Goal: Information Seeking & Learning: Learn about a topic

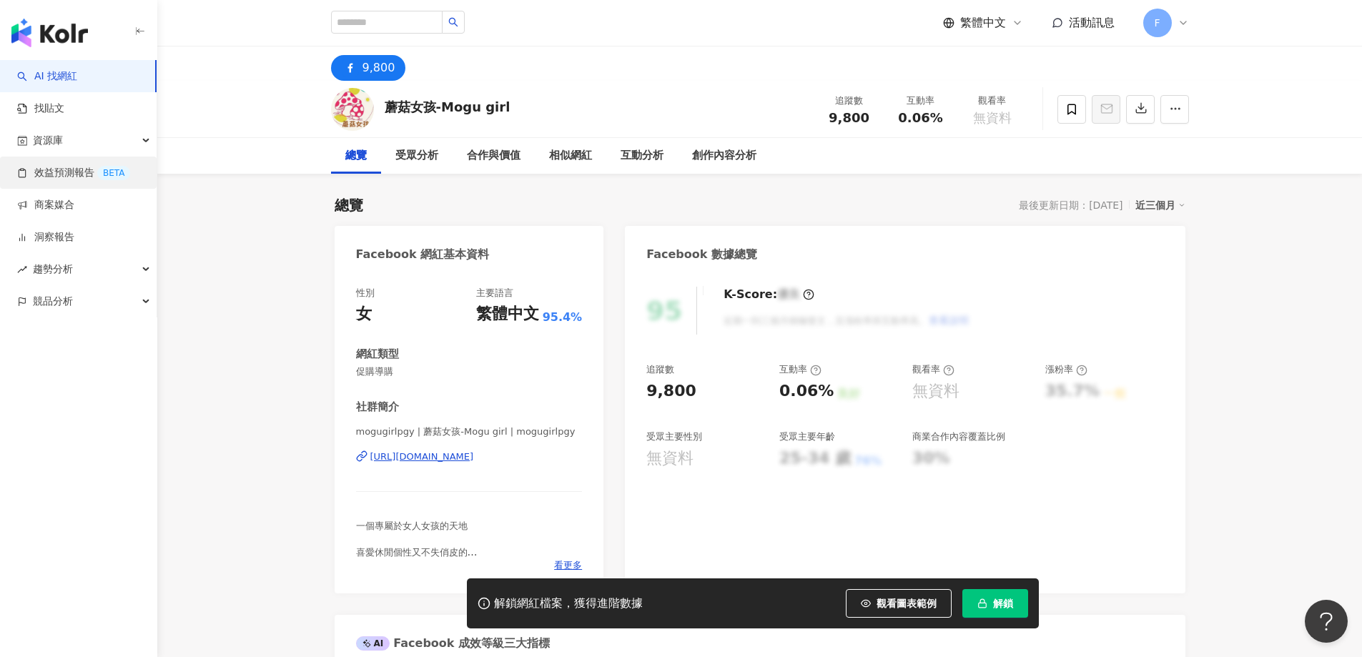
click at [69, 180] on link "效益預測報告 BETA" at bounding box center [73, 173] width 113 height 14
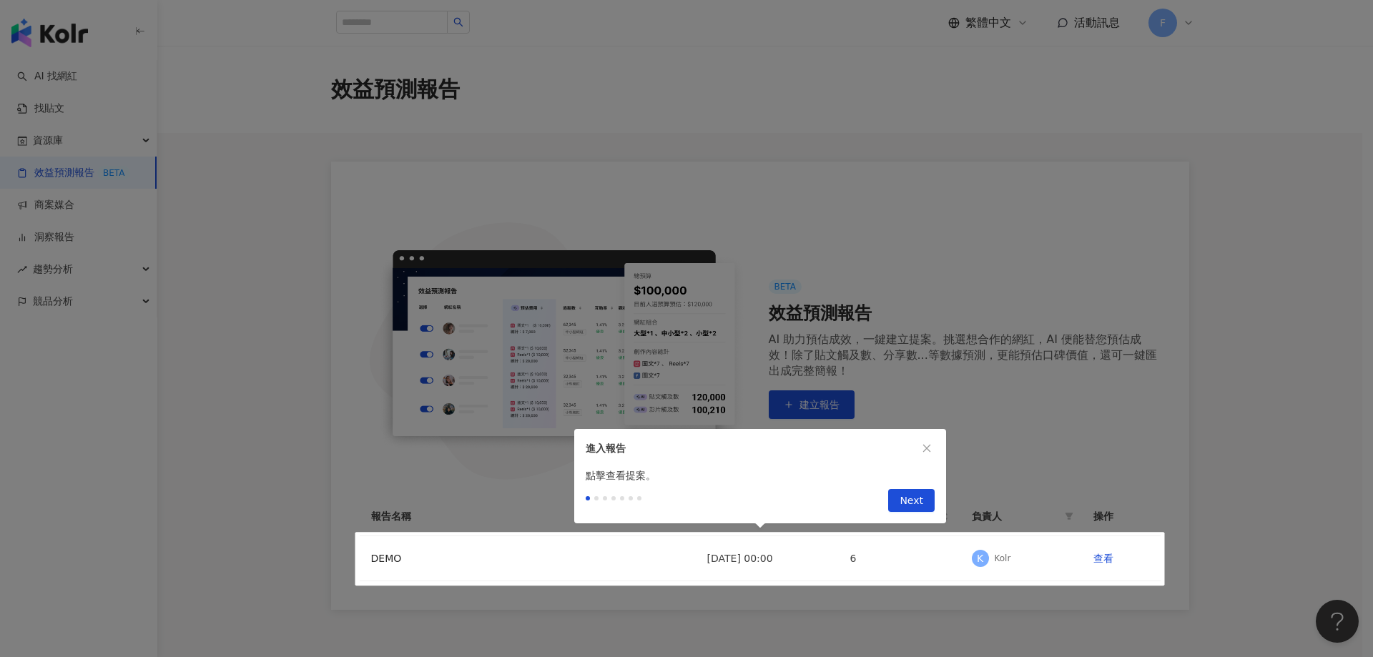
click at [927, 454] on button "button" at bounding box center [927, 448] width 16 height 16
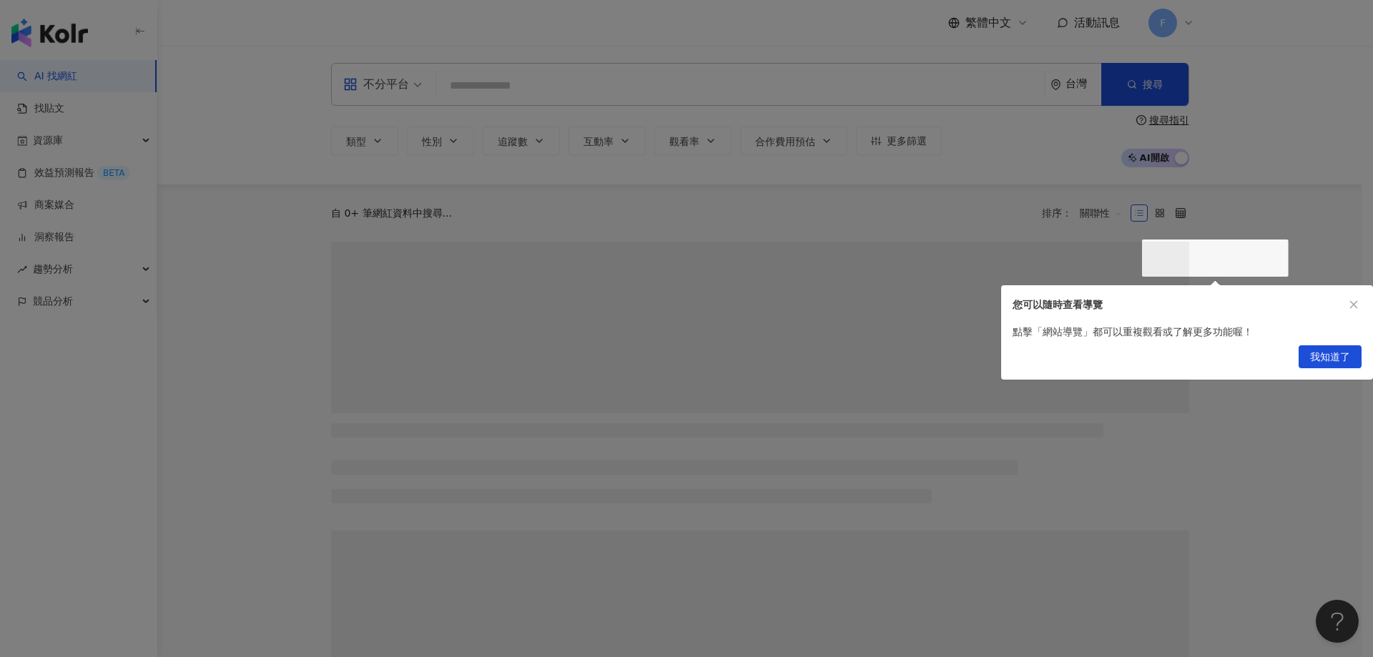
click at [100, 230] on div at bounding box center [686, 328] width 1373 height 657
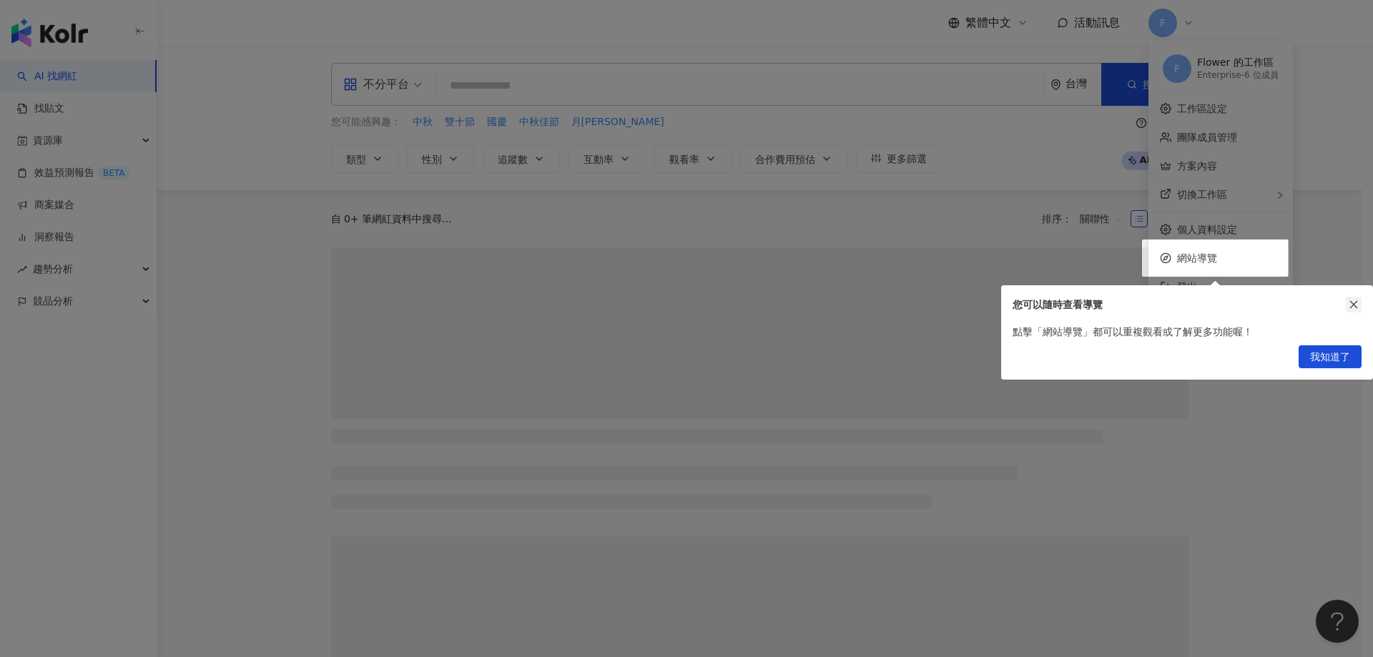
drag, startPoint x: 1358, startPoint y: 306, endPoint x: 1321, endPoint y: 308, distance: 36.5
click at [1357, 306] on icon "close" at bounding box center [1353, 305] width 10 height 10
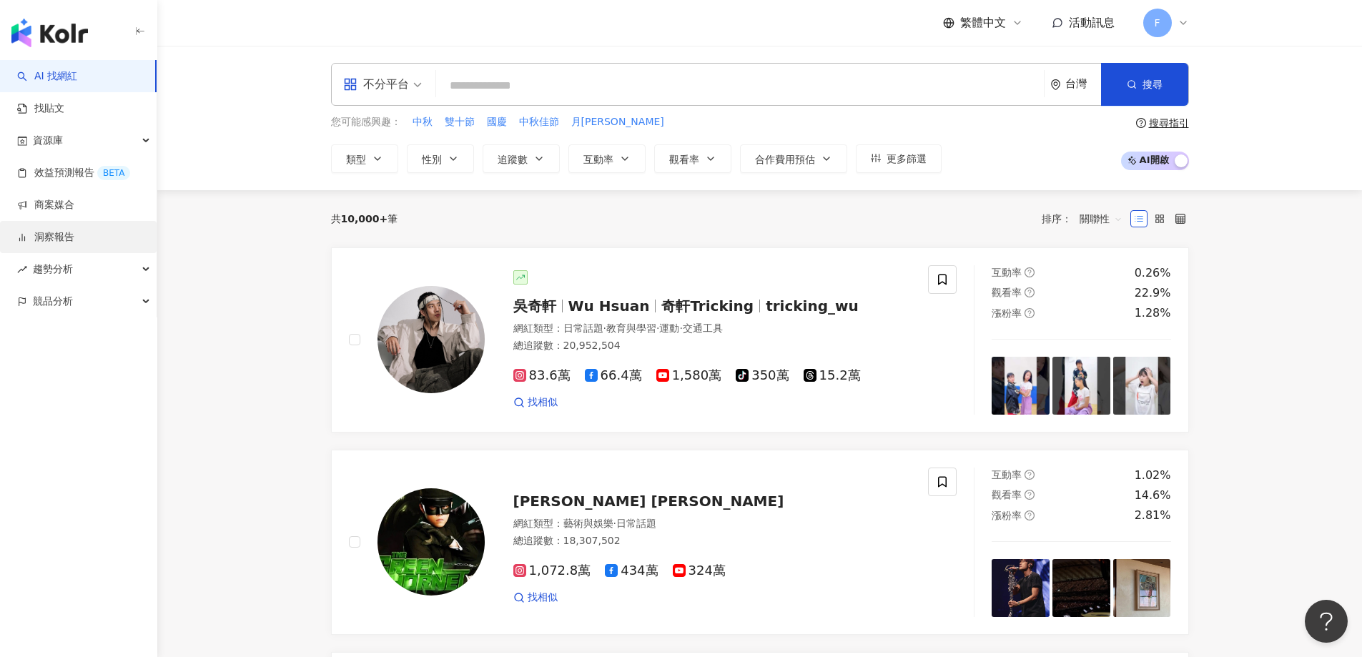
click at [61, 233] on link "洞察報告" at bounding box center [45, 237] width 57 height 14
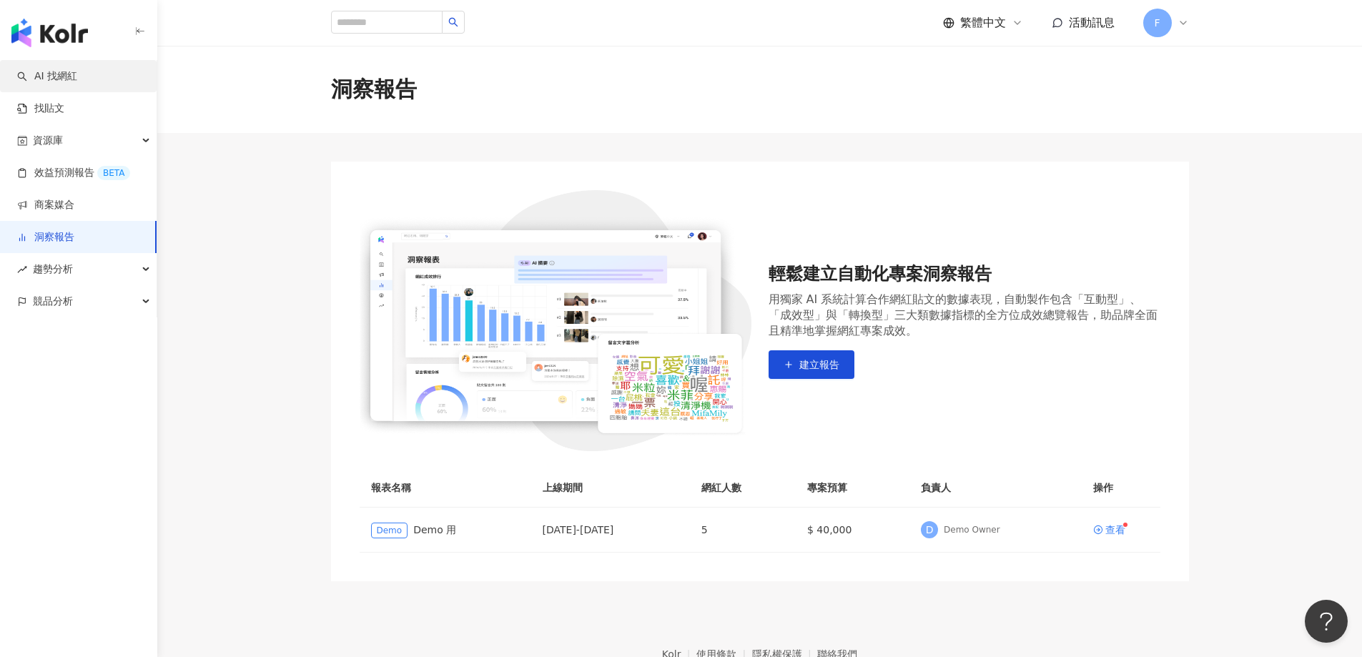
click at [77, 83] on link "AI 找網紅" at bounding box center [47, 76] width 60 height 14
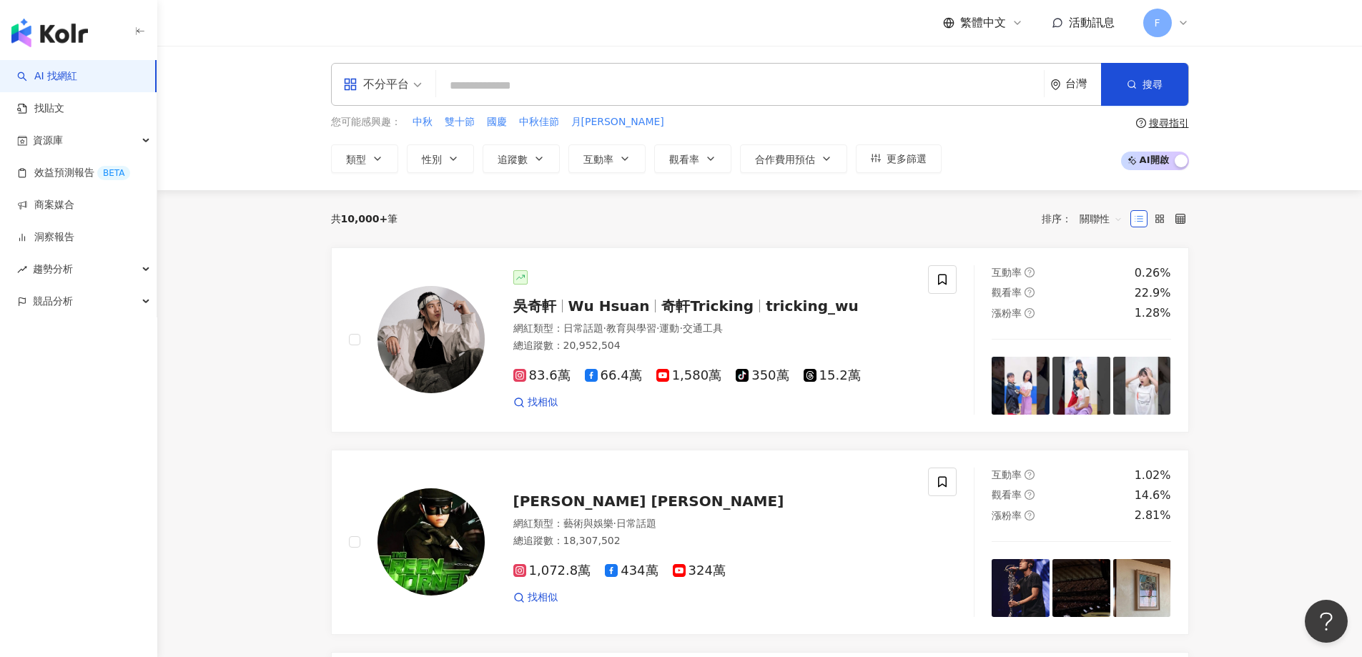
click at [582, 77] on input "search" at bounding box center [740, 85] width 596 height 27
type input "*****"
click at [1148, 93] on button "搜尋" at bounding box center [1144, 84] width 87 height 43
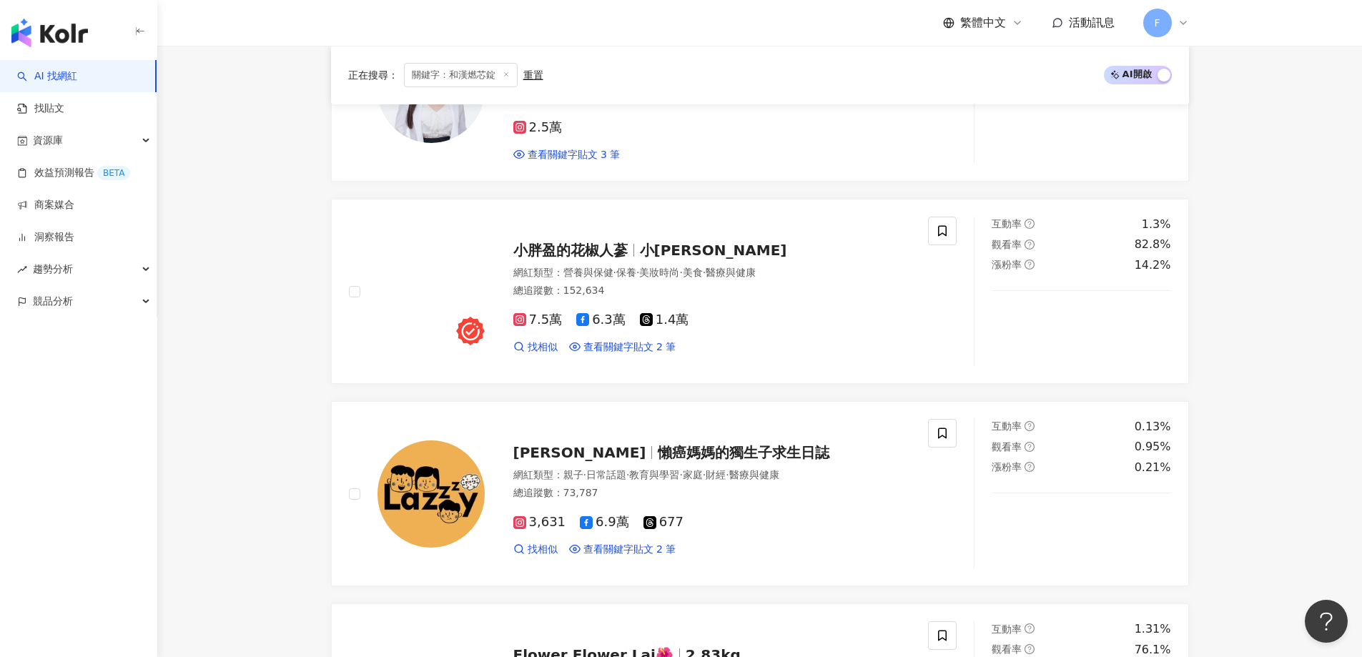
scroll to position [1001, 0]
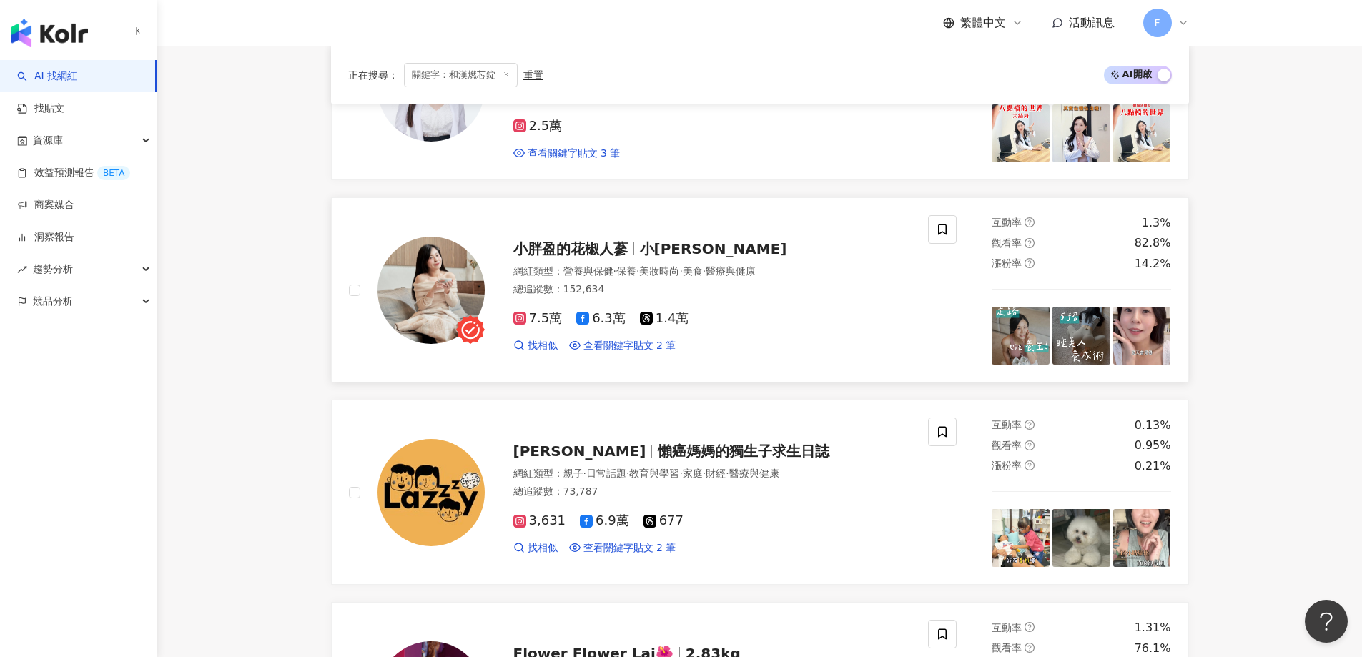
click at [621, 245] on span "小胖盈的花椒人蔘" at bounding box center [570, 248] width 114 height 17
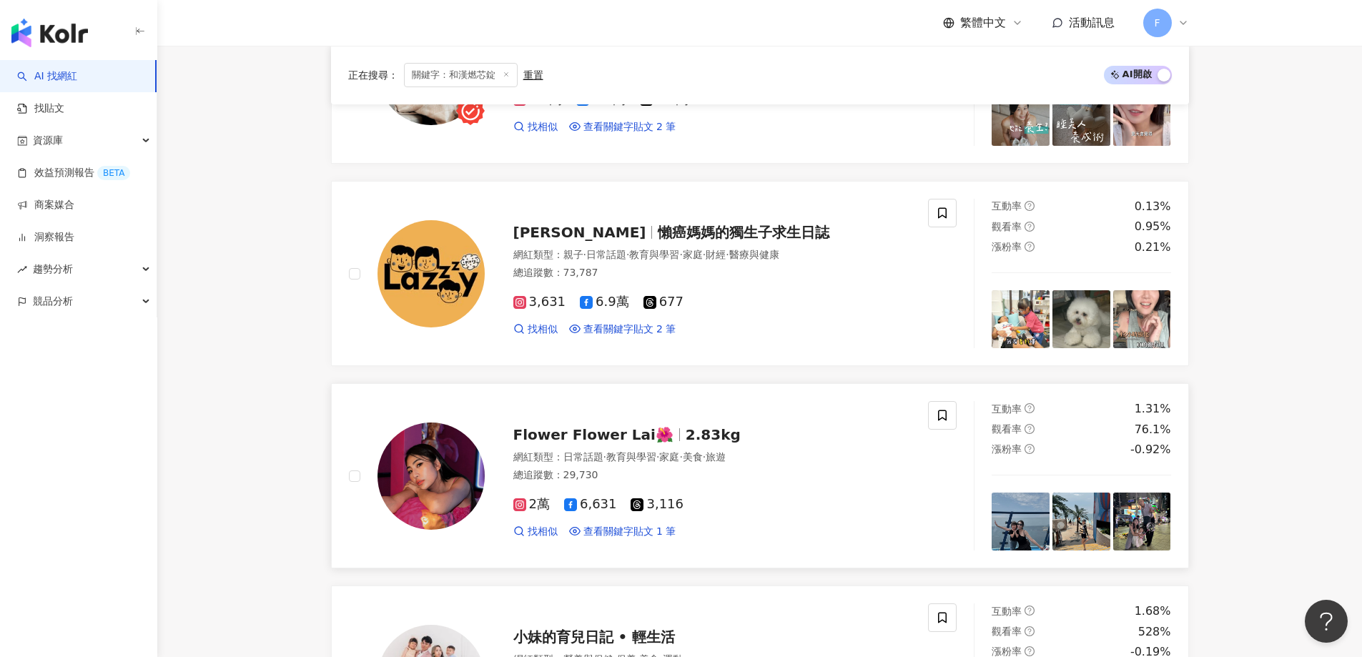
scroll to position [1077, 0]
